Goal: Task Accomplishment & Management: Use online tool/utility

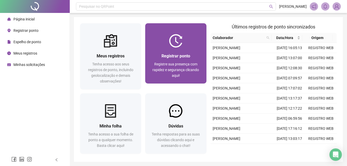
drag, startPoint x: 0, startPoint y: 0, endPoint x: 168, endPoint y: 38, distance: 172.1
click at [168, 38] on div at bounding box center [175, 40] width 61 height 13
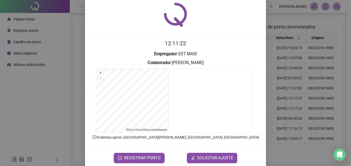
scroll to position [25, 0]
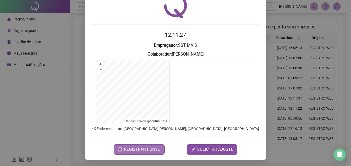
click at [156, 151] on span "REGISTRAR PONTO" at bounding box center [142, 149] width 36 height 6
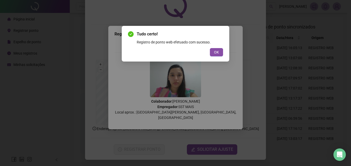
click at [216, 52] on span "OK" at bounding box center [216, 52] width 5 height 6
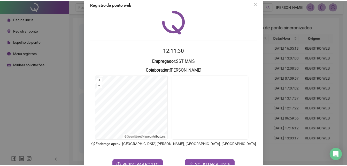
scroll to position [0, 0]
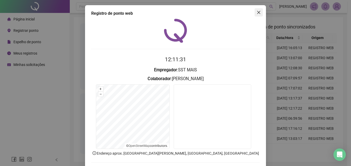
click at [256, 12] on icon "close" at bounding box center [258, 12] width 4 height 4
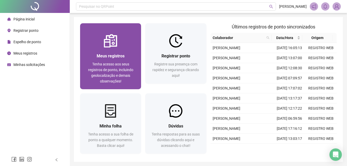
click at [123, 62] on span "Tenha acesso aos seus registros de ponto, incluindo geolocalização e demais obs…" at bounding box center [110, 72] width 45 height 21
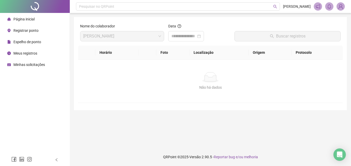
click at [29, 18] on span "Página inicial" at bounding box center [23, 19] width 21 height 4
